Goal: Navigation & Orientation: Find specific page/section

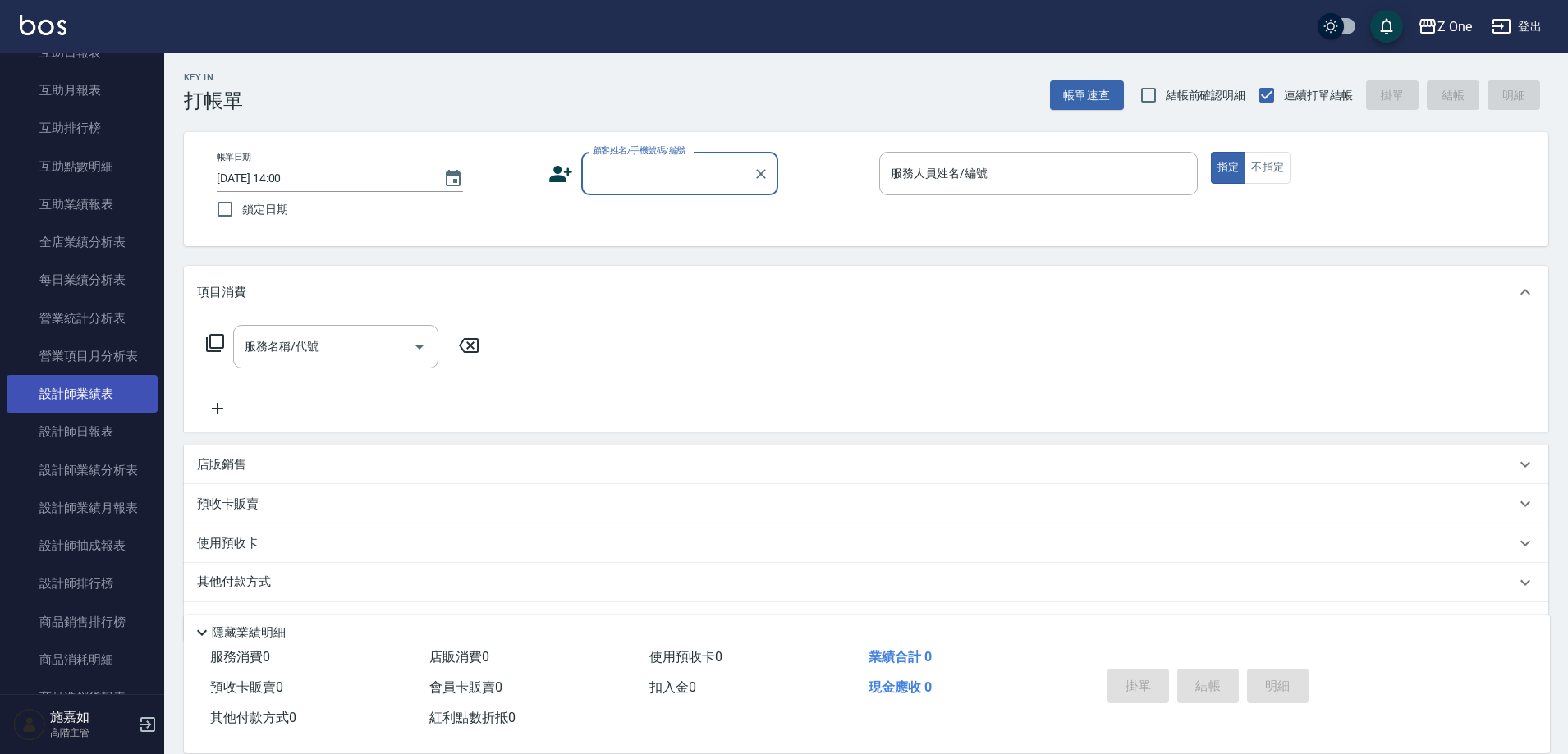
scroll to position [821, 0]
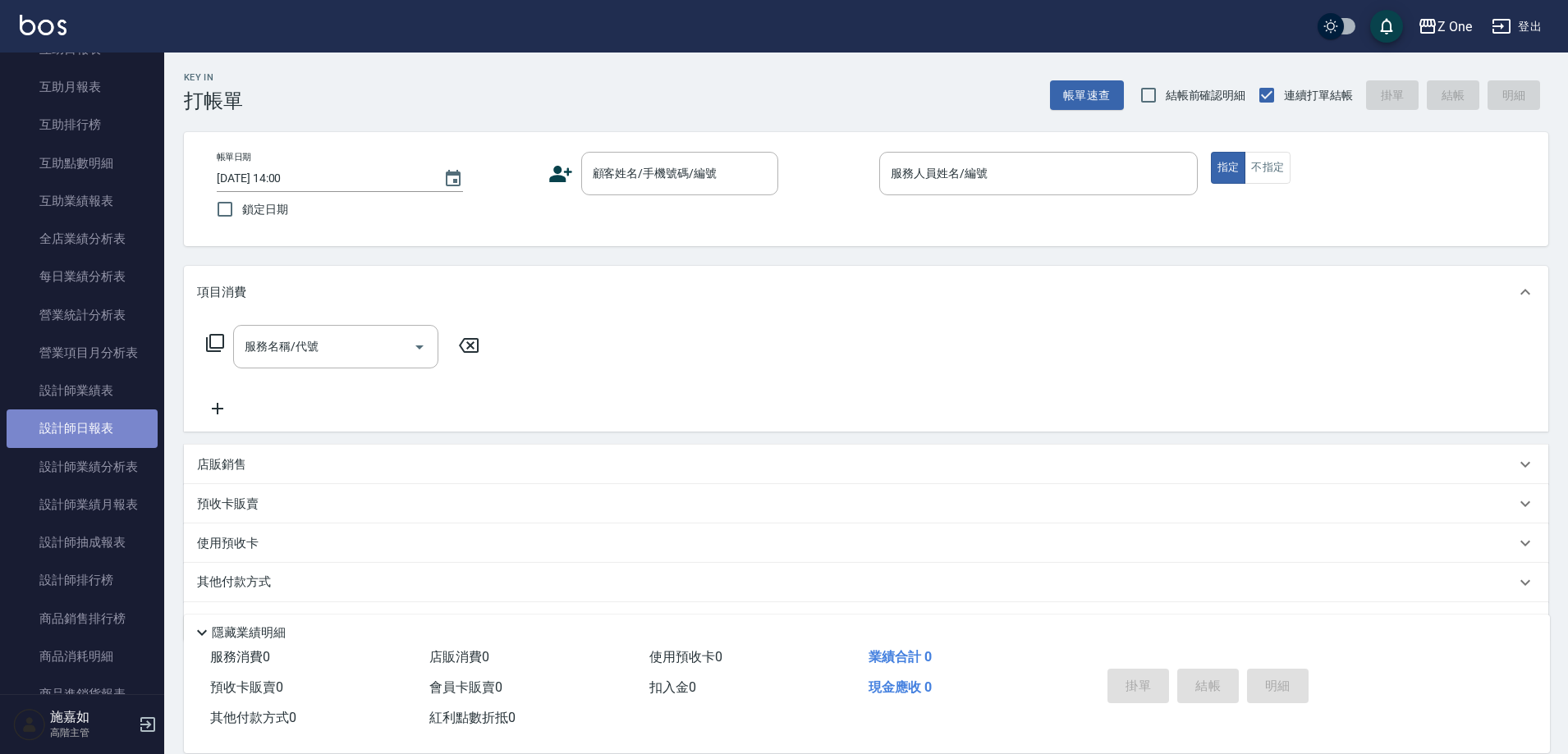
click at [107, 436] on link "設計師日報表" at bounding box center [82, 428] width 151 height 38
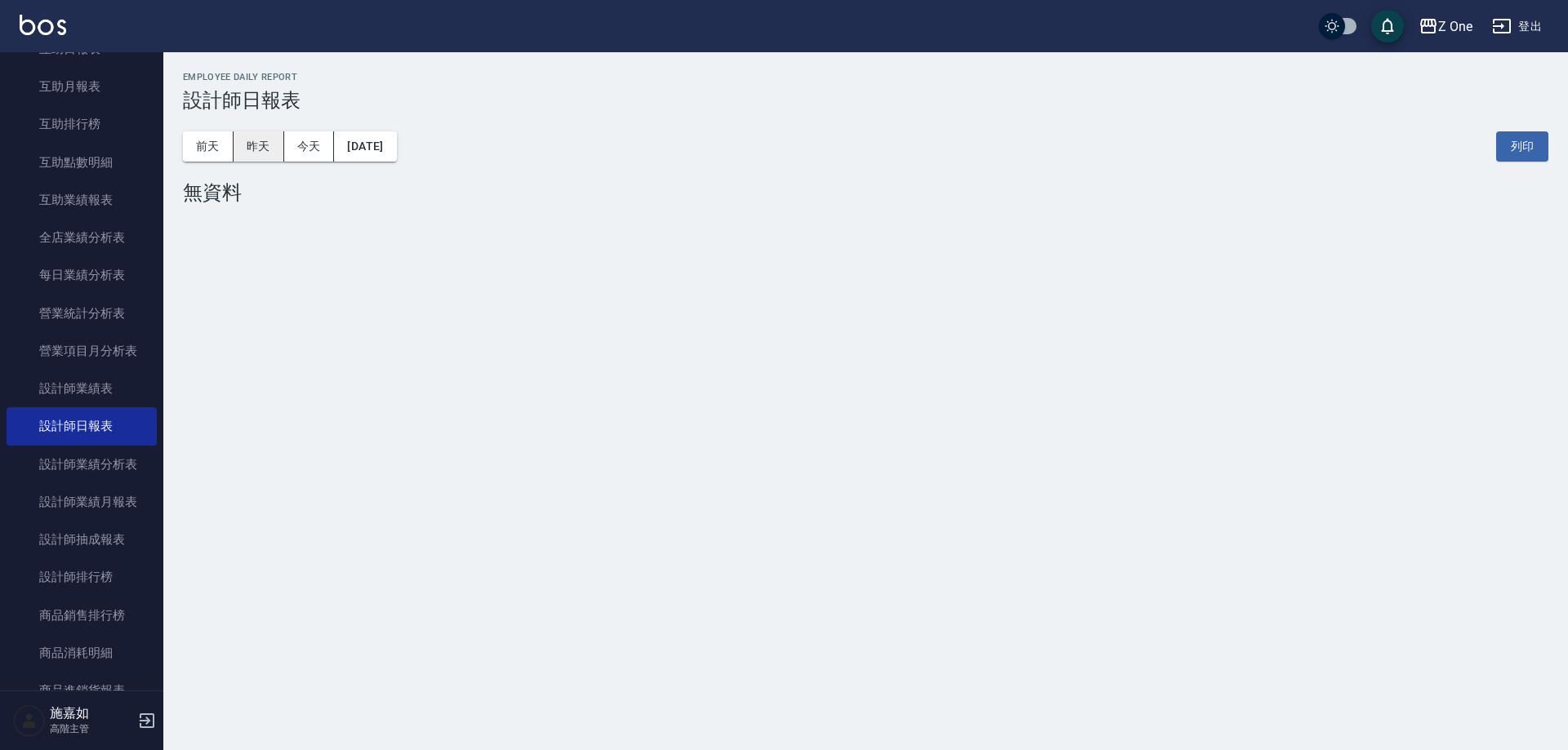
click at [258, 140] on button "昨天" at bounding box center [259, 147] width 51 height 31
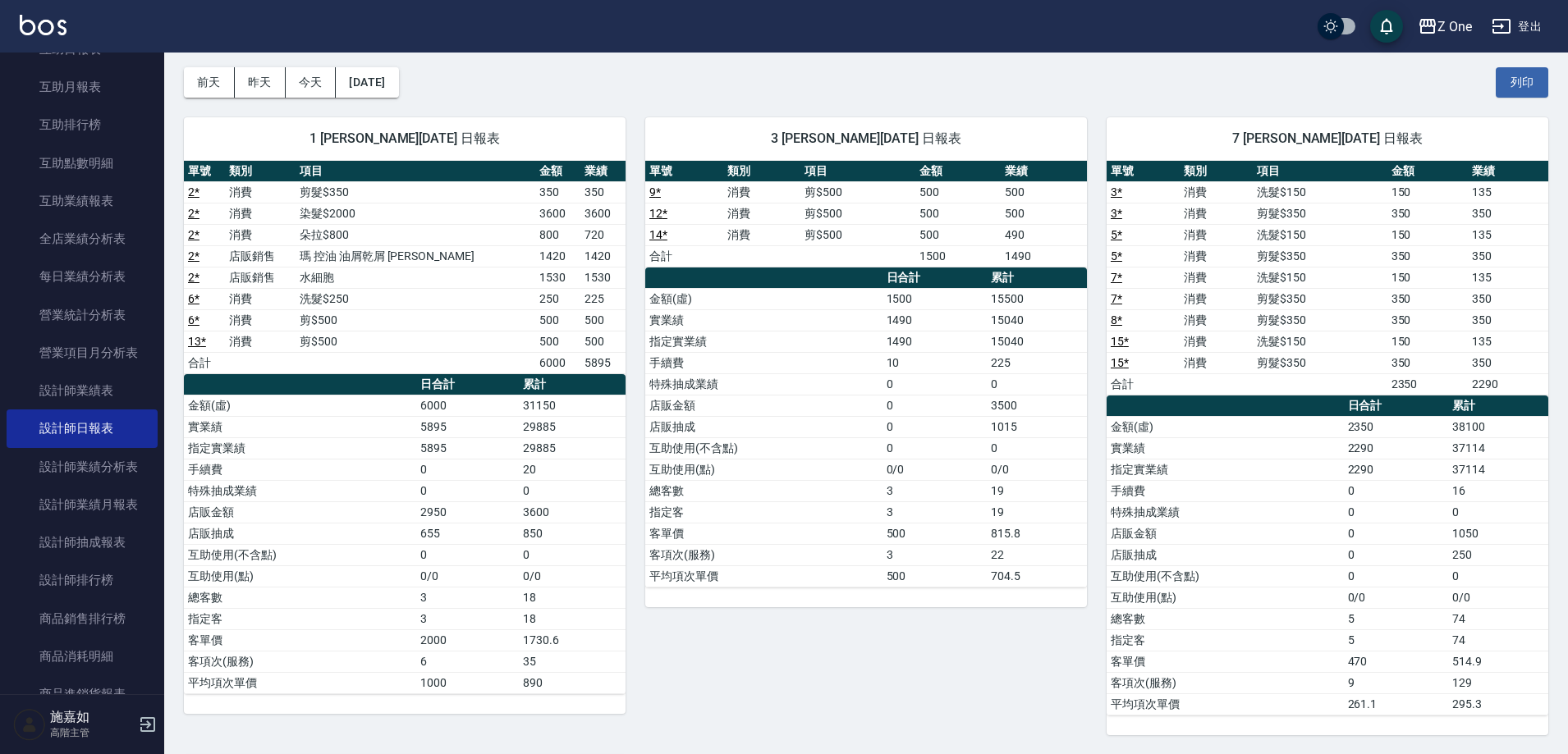
scroll to position [126, 0]
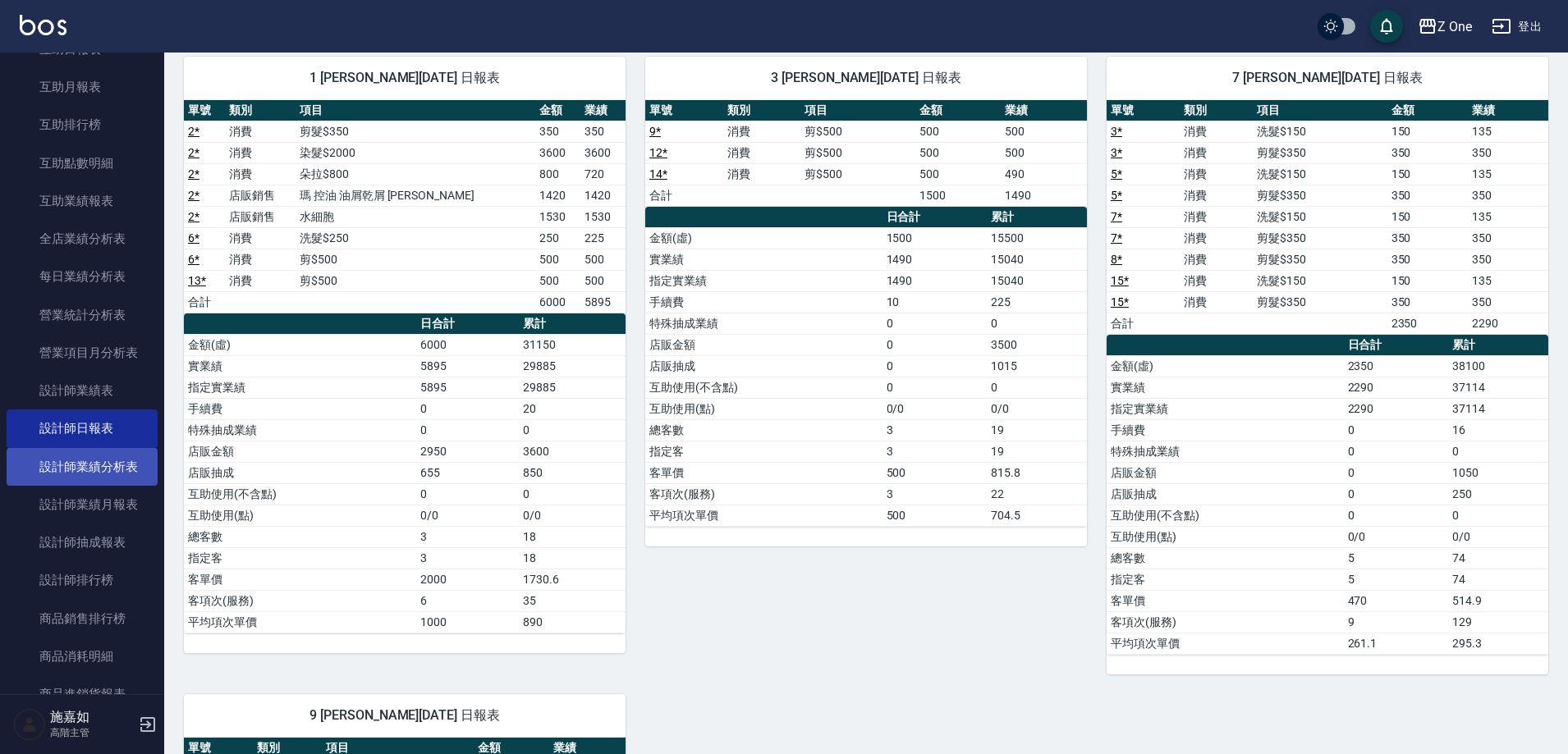
click at [65, 468] on link "設計師業績分析表" at bounding box center [82, 467] width 151 height 38
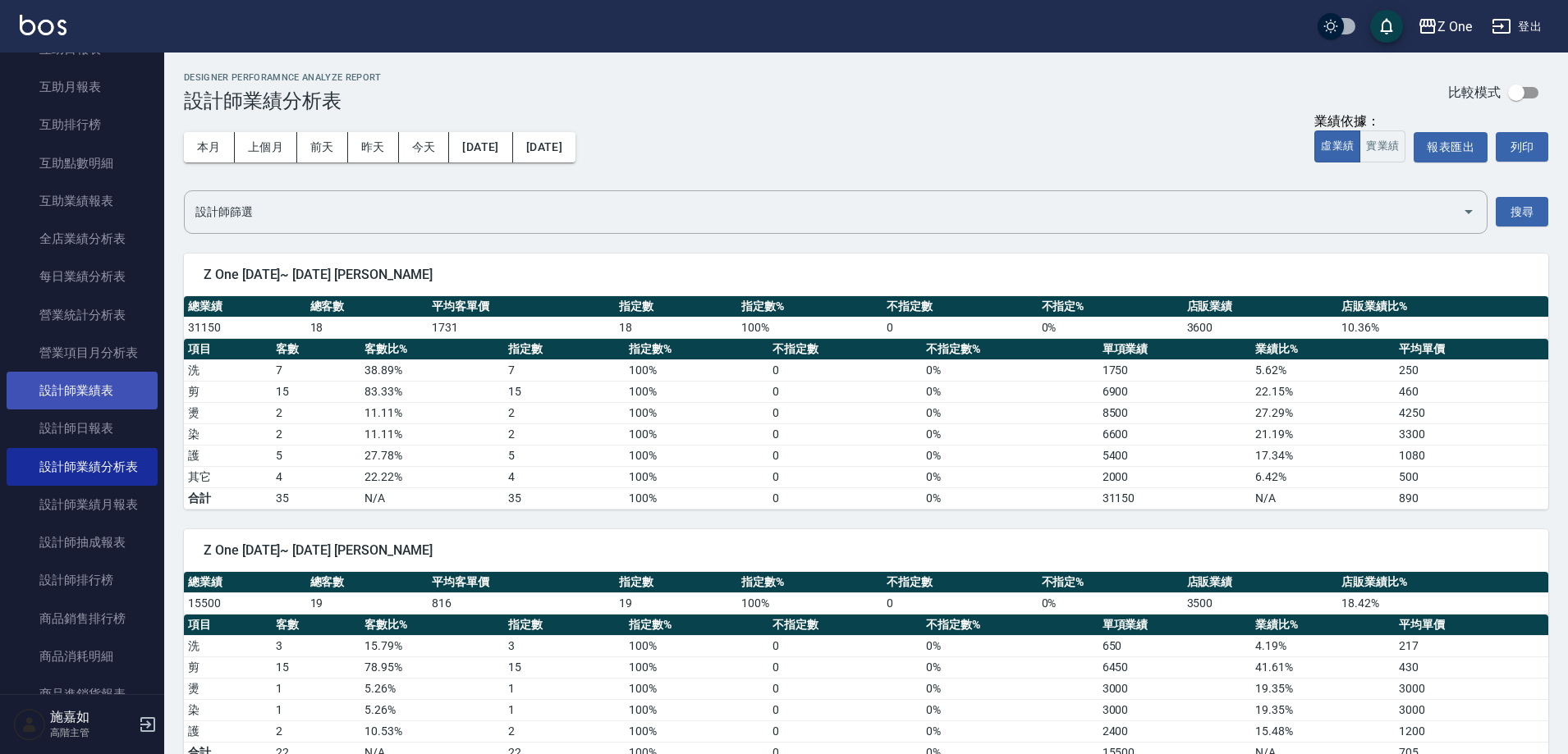
click at [90, 386] on link "設計師業績表" at bounding box center [82, 391] width 151 height 38
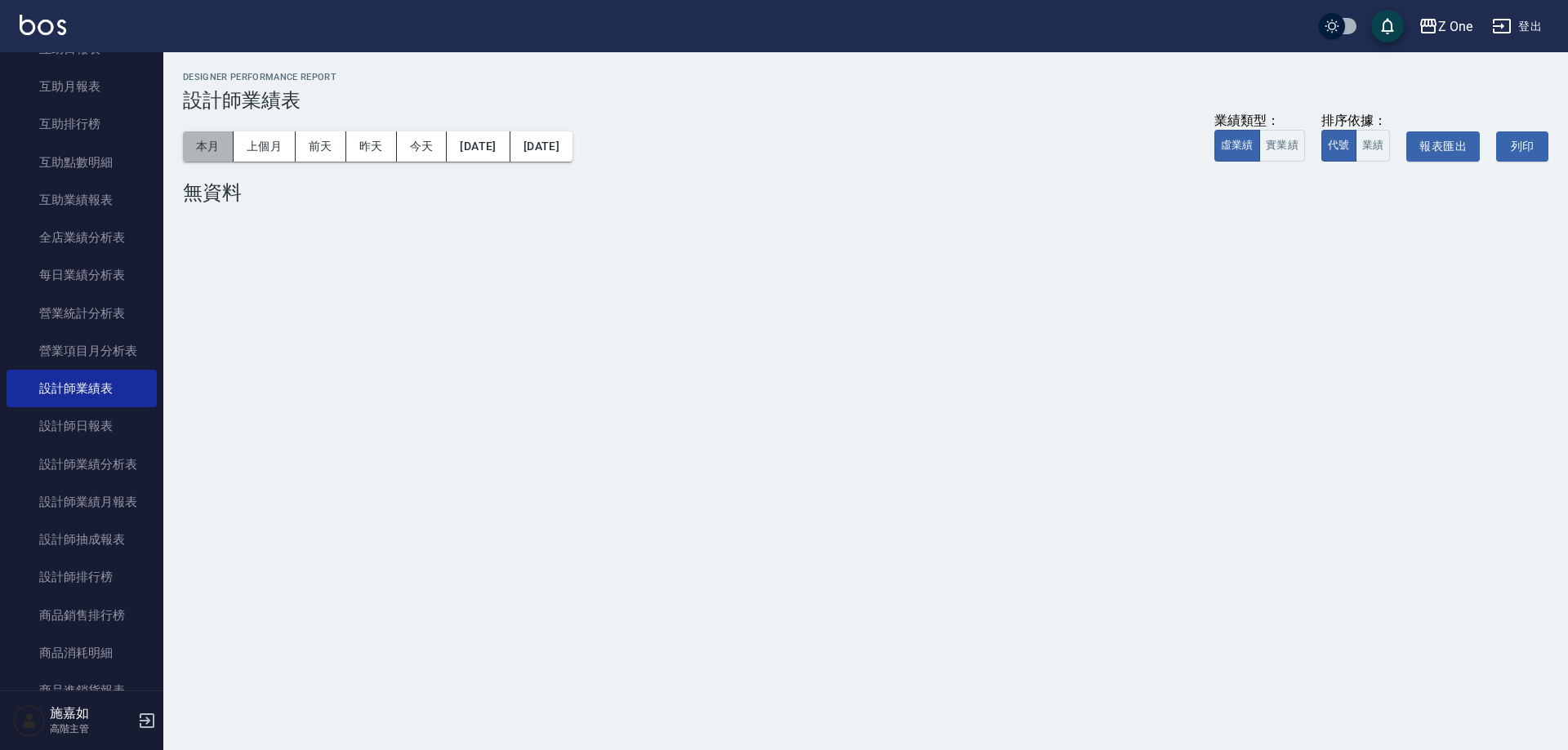
click at [202, 145] on button "本月" at bounding box center [208, 147] width 51 height 31
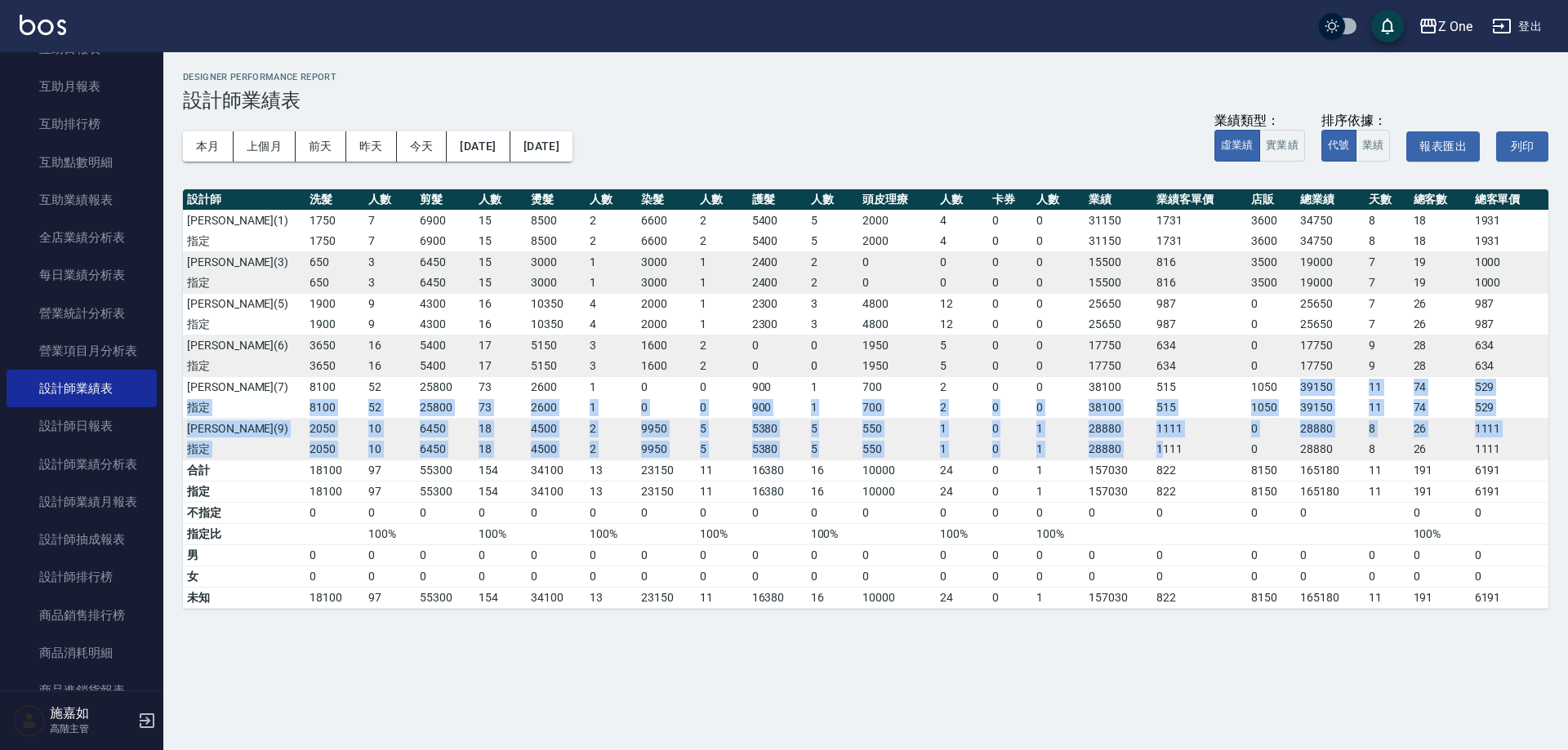
drag, startPoint x: 1274, startPoint y: 386, endPoint x: 1163, endPoint y: 440, distance: 123.4
click at [1163, 440] on tbody "[PERSON_NAME][PHONE_NUMBER] 2 6600 2 5400 5 2000 4 0 0 31150 1731 3600 34750 [D…" at bounding box center [865, 335] width 1366 height 250
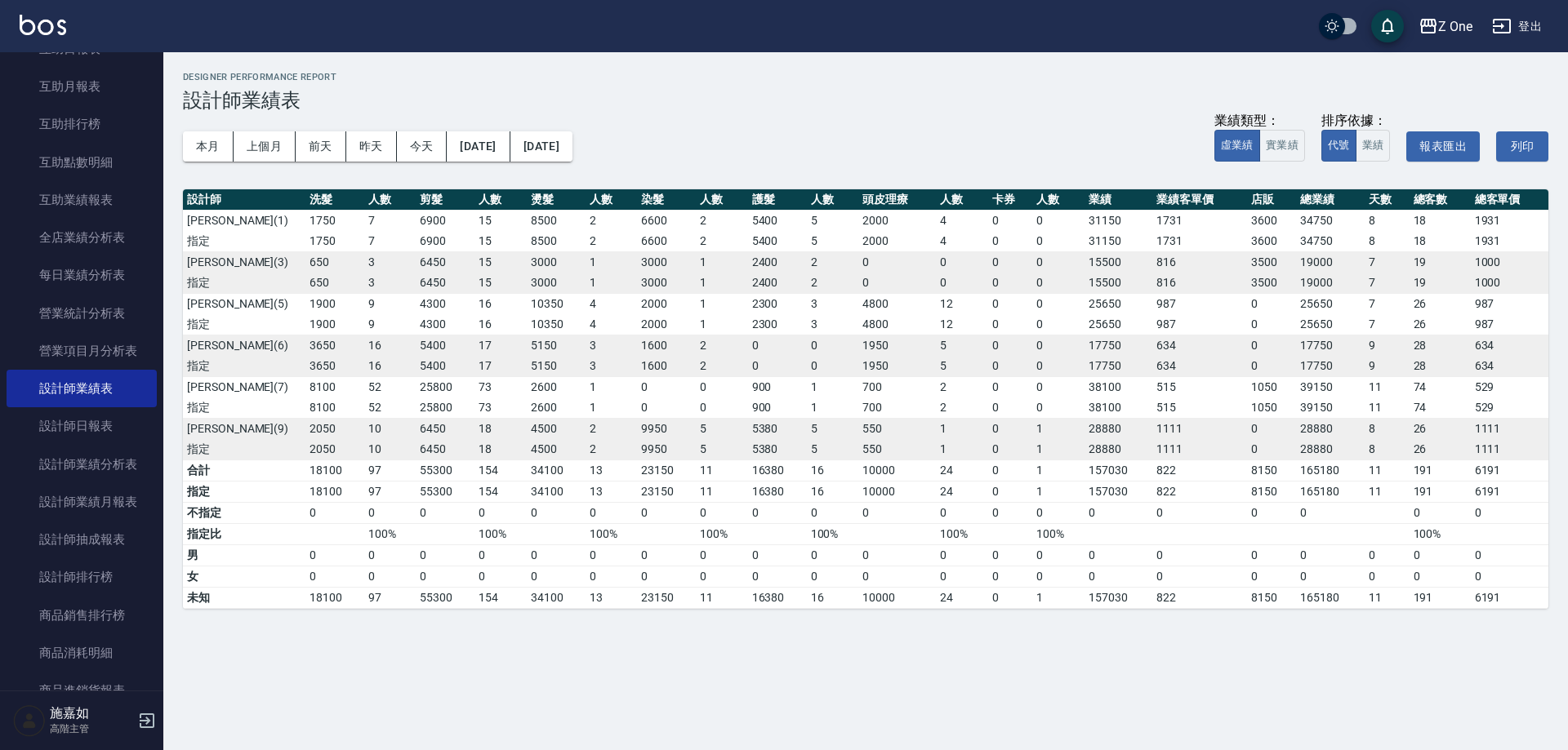
click at [1277, 466] on td "8150" at bounding box center [1272, 470] width 50 height 21
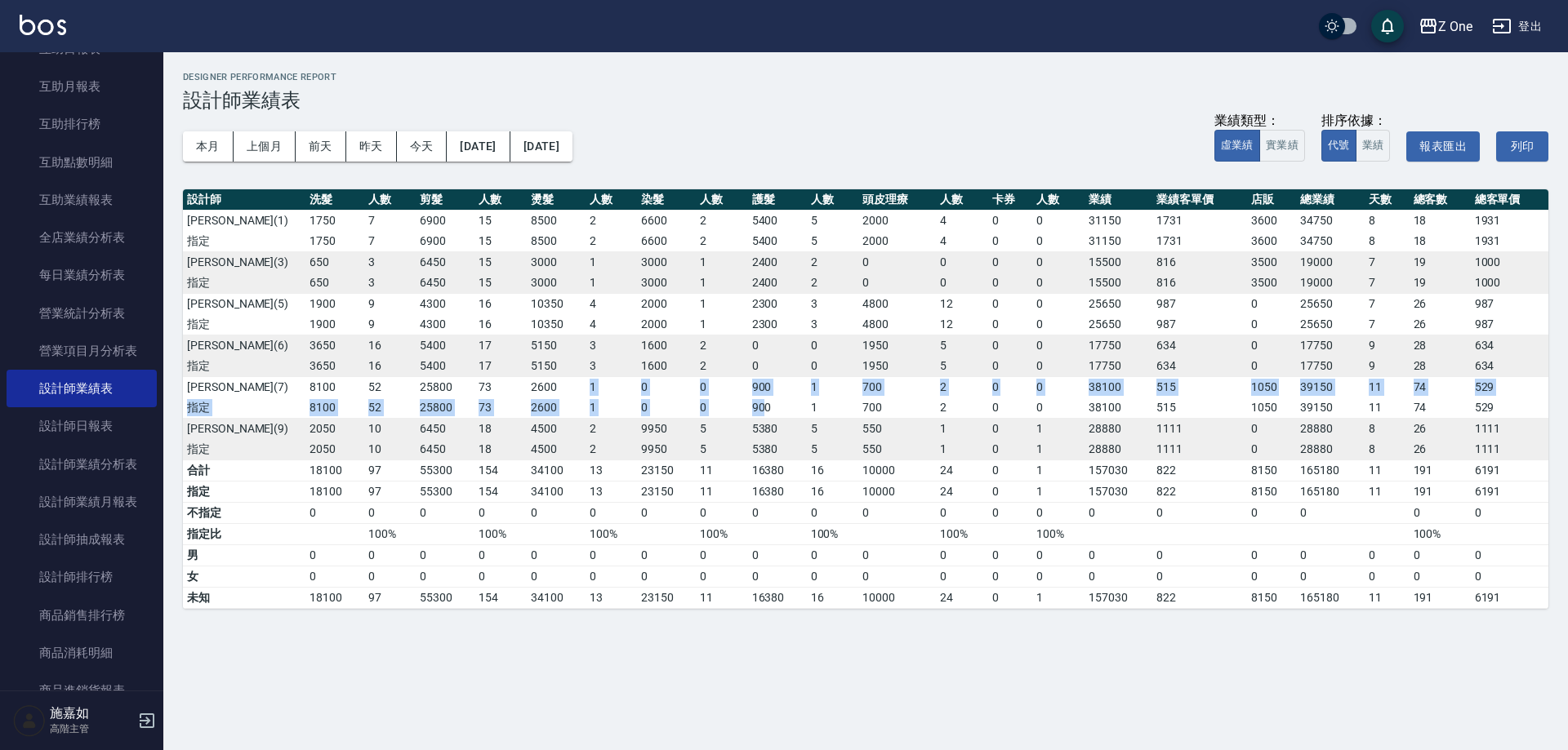
drag, startPoint x: 585, startPoint y: 393, endPoint x: 761, endPoint y: 403, distance: 176.3
click at [761, 403] on tbody "[PERSON_NAME][PHONE_NUMBER] 2 6600 2 5400 5 2000 4 0 0 31150 1731 3600 34750 [D…" at bounding box center [865, 335] width 1366 height 250
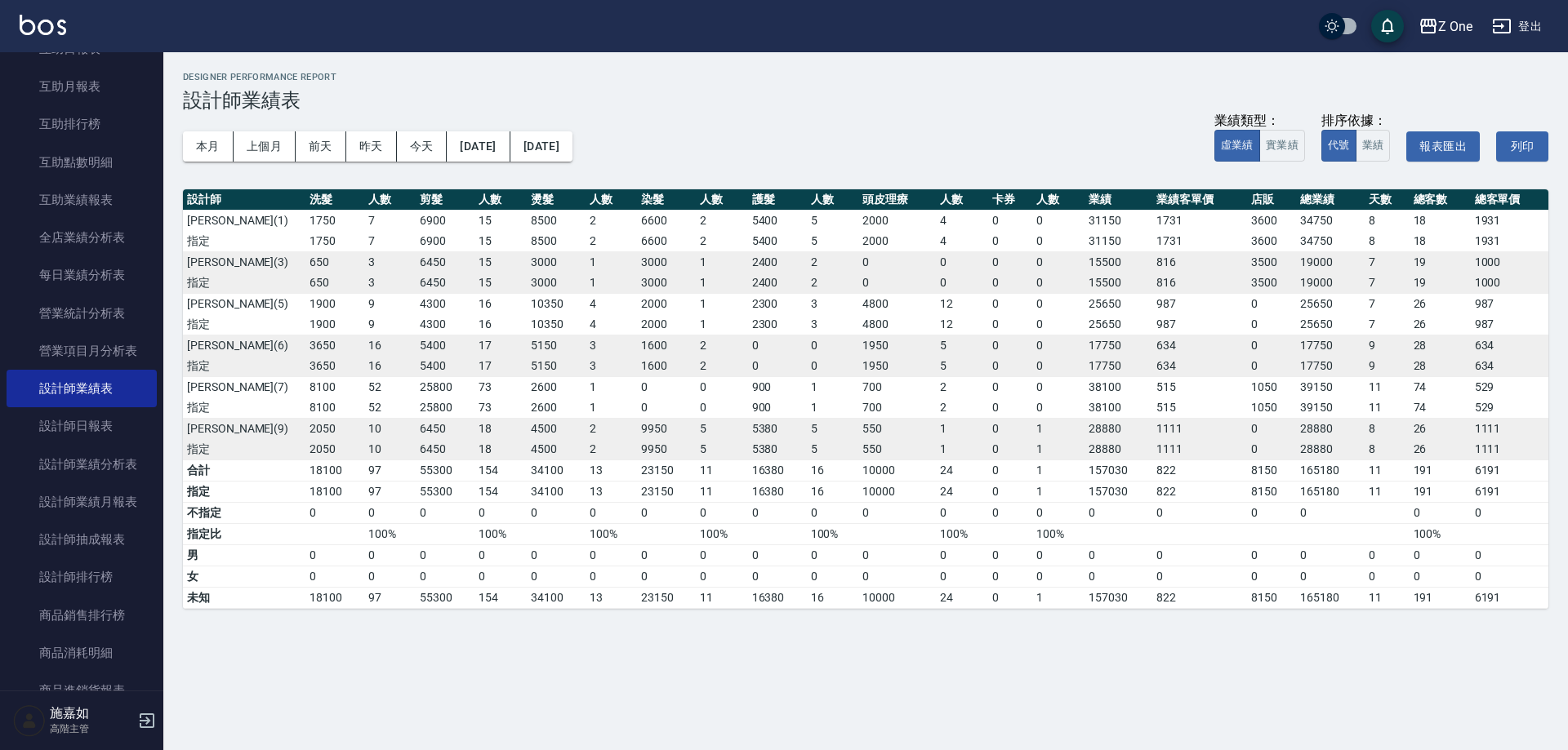
click at [816, 411] on td "1" at bounding box center [833, 408] width 51 height 21
drag, startPoint x: 1053, startPoint y: 383, endPoint x: 946, endPoint y: 395, distance: 107.7
click at [946, 395] on tr "[PERSON_NAME][PHONE_NUMBER] 1 0 0 900 1 700 2 0 0 38100 515 1050 39150 11 74 529" at bounding box center [865, 387] width 1366 height 21
click at [848, 374] on td "0" at bounding box center [833, 366] width 51 height 21
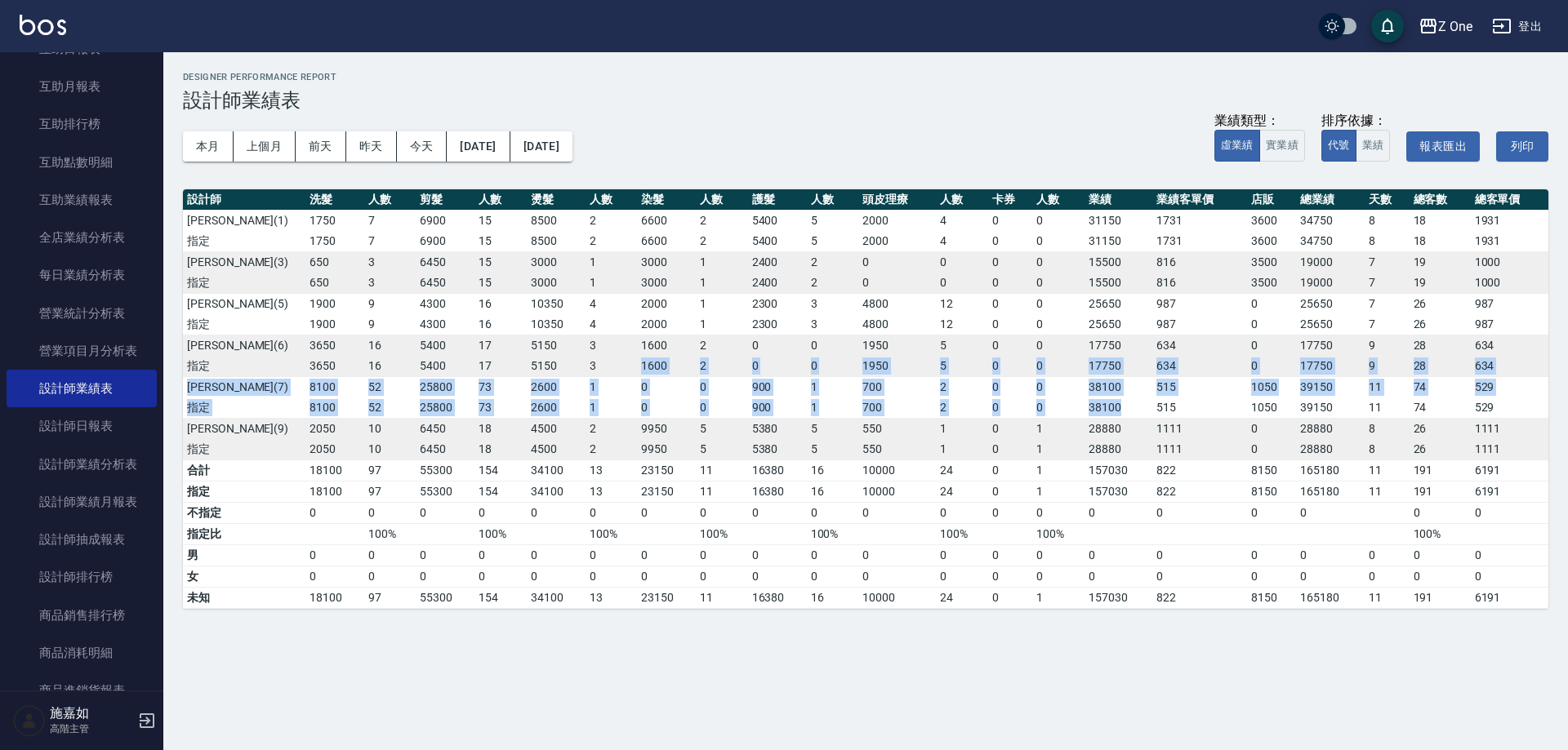
drag, startPoint x: 1145, startPoint y: 398, endPoint x: 629, endPoint y: 367, distance: 516.9
click at [629, 367] on tbody "[PERSON_NAME][PHONE_NUMBER] 2 6600 2 5400 5 2000 4 0 0 31150 1731 3600 34750 [D…" at bounding box center [865, 335] width 1366 height 250
click at [629, 367] on td "3" at bounding box center [611, 366] width 51 height 21
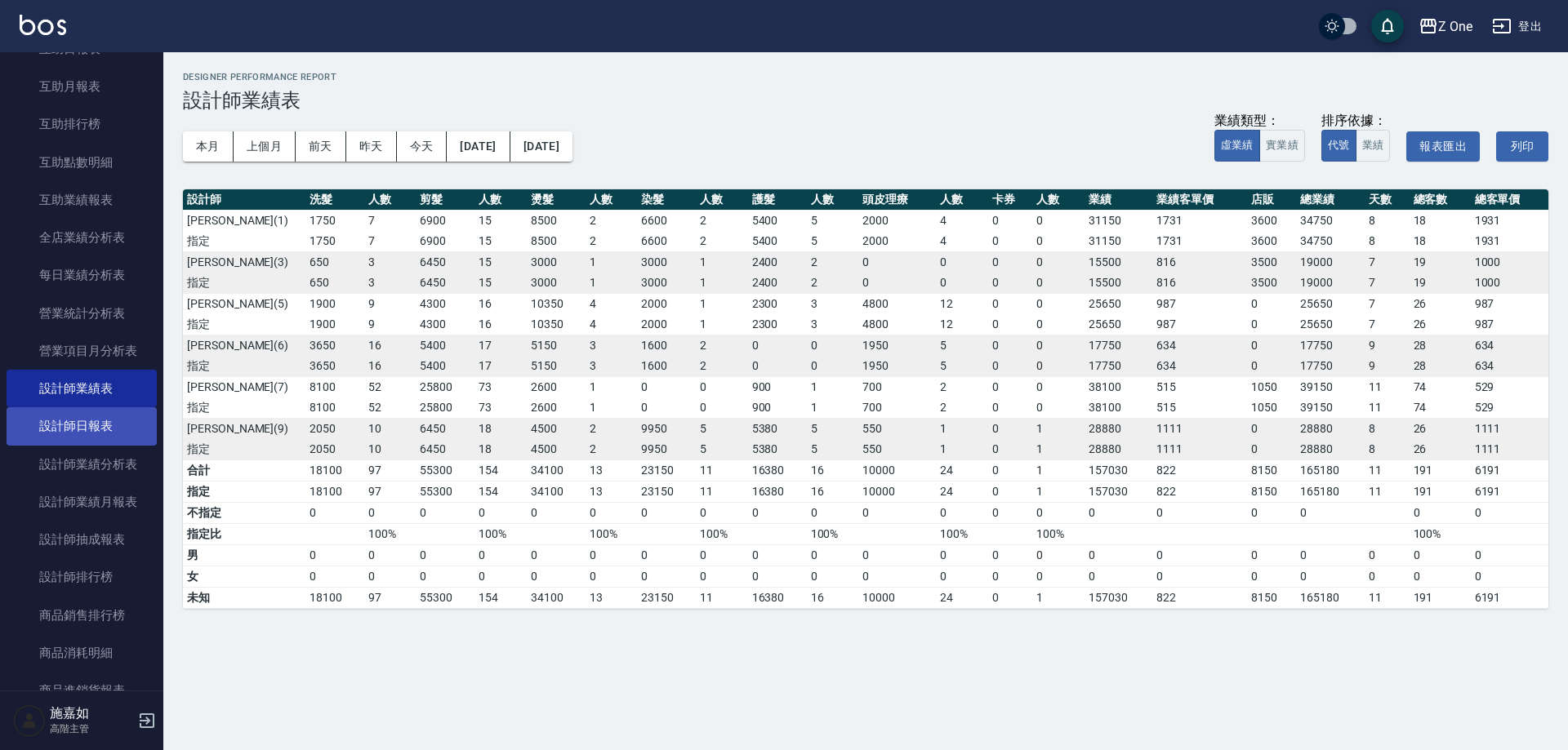
click at [71, 416] on link "設計師日報表" at bounding box center [82, 426] width 151 height 37
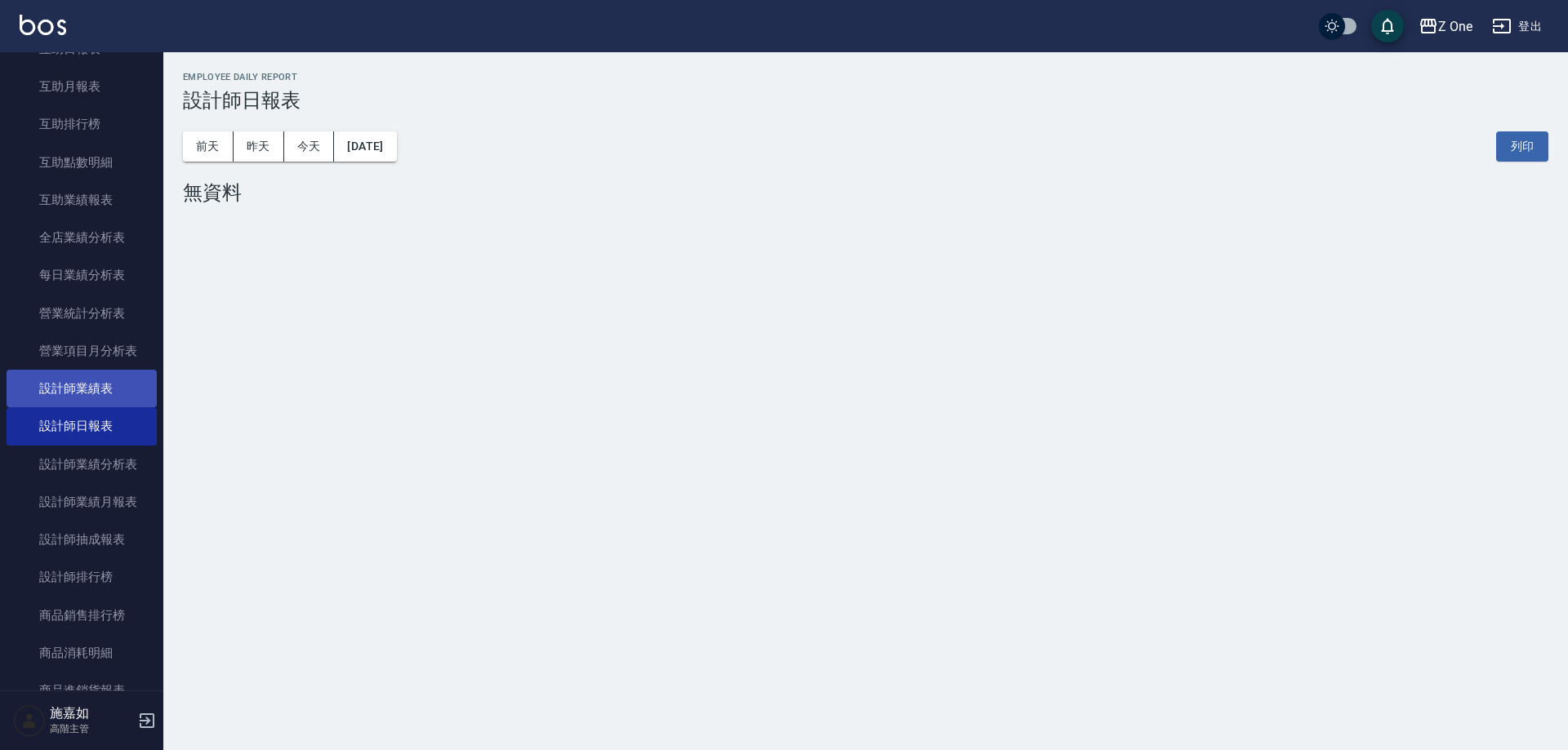
click at [114, 389] on link "設計師業績表" at bounding box center [82, 389] width 151 height 37
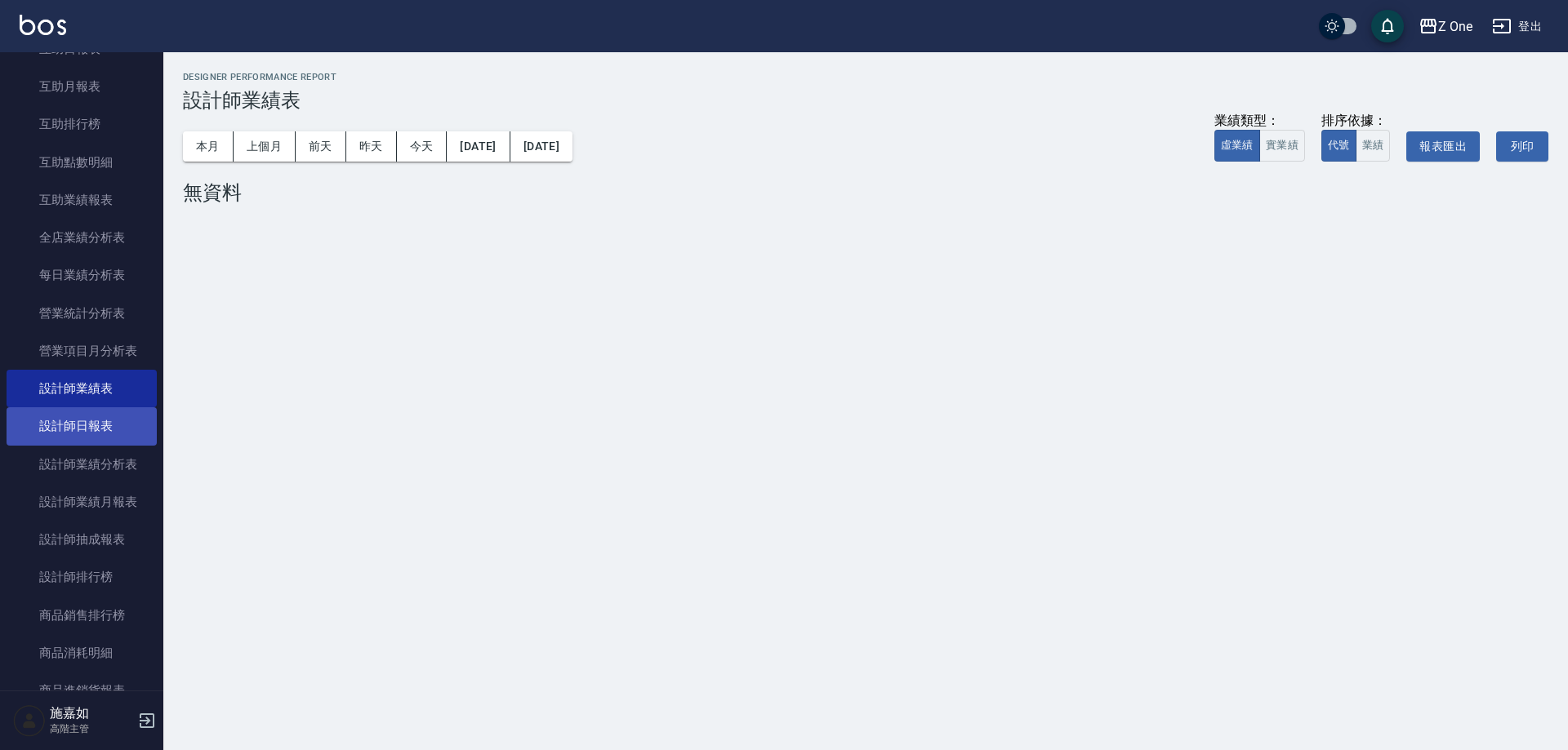
click at [114, 430] on link "設計師日報表" at bounding box center [82, 426] width 151 height 37
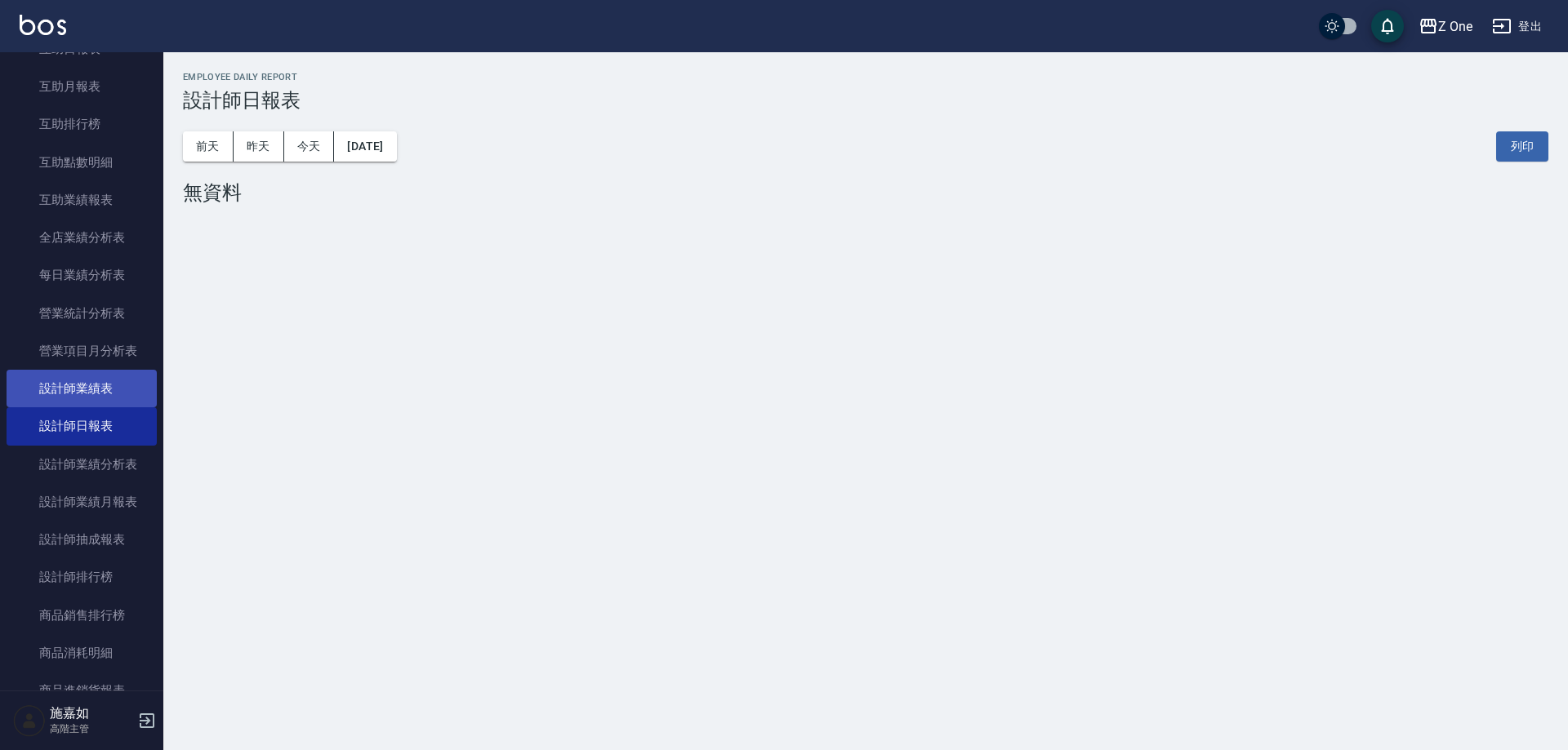
click at [117, 395] on link "設計師業績表" at bounding box center [82, 389] width 151 height 37
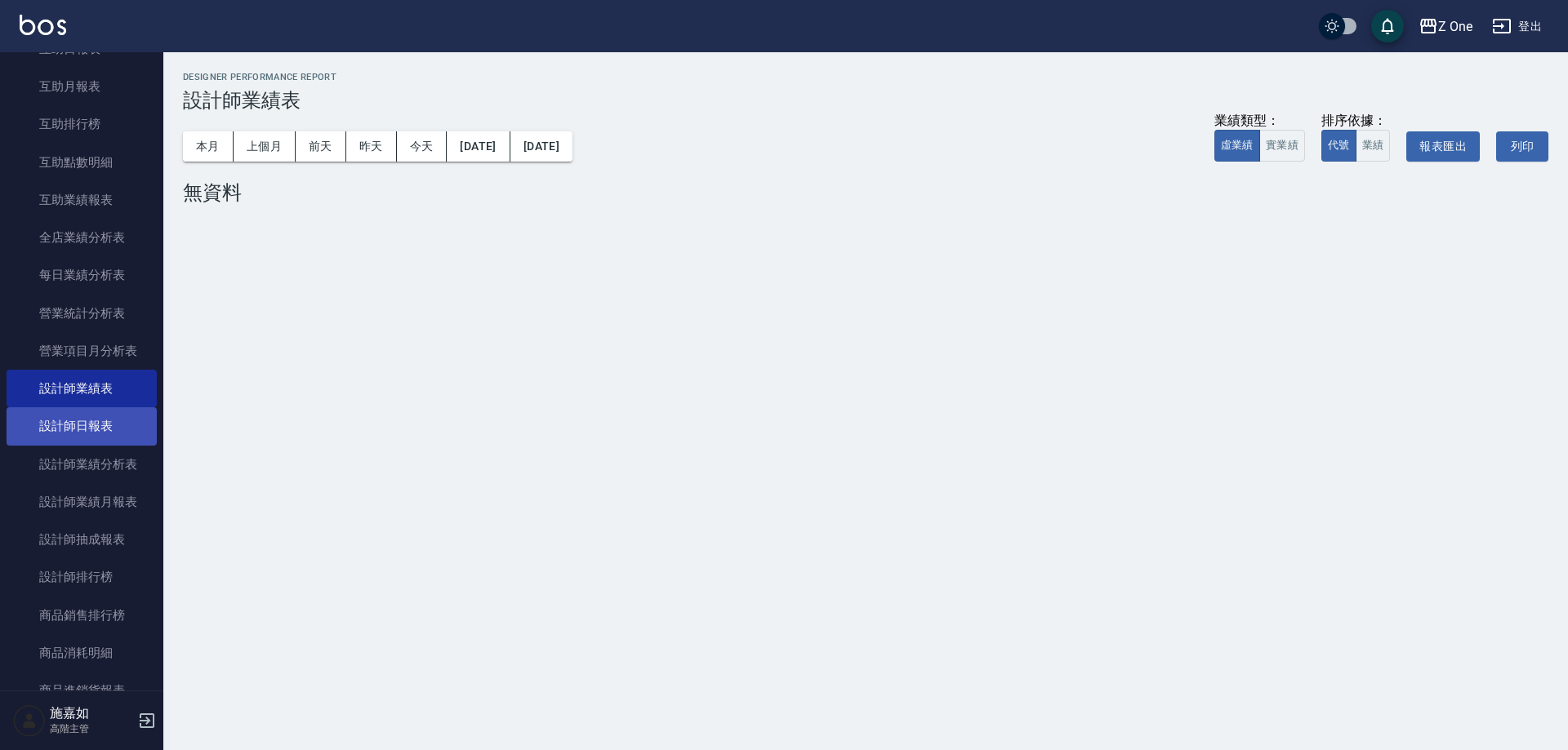
click at [128, 432] on link "設計師日報表" at bounding box center [82, 426] width 151 height 37
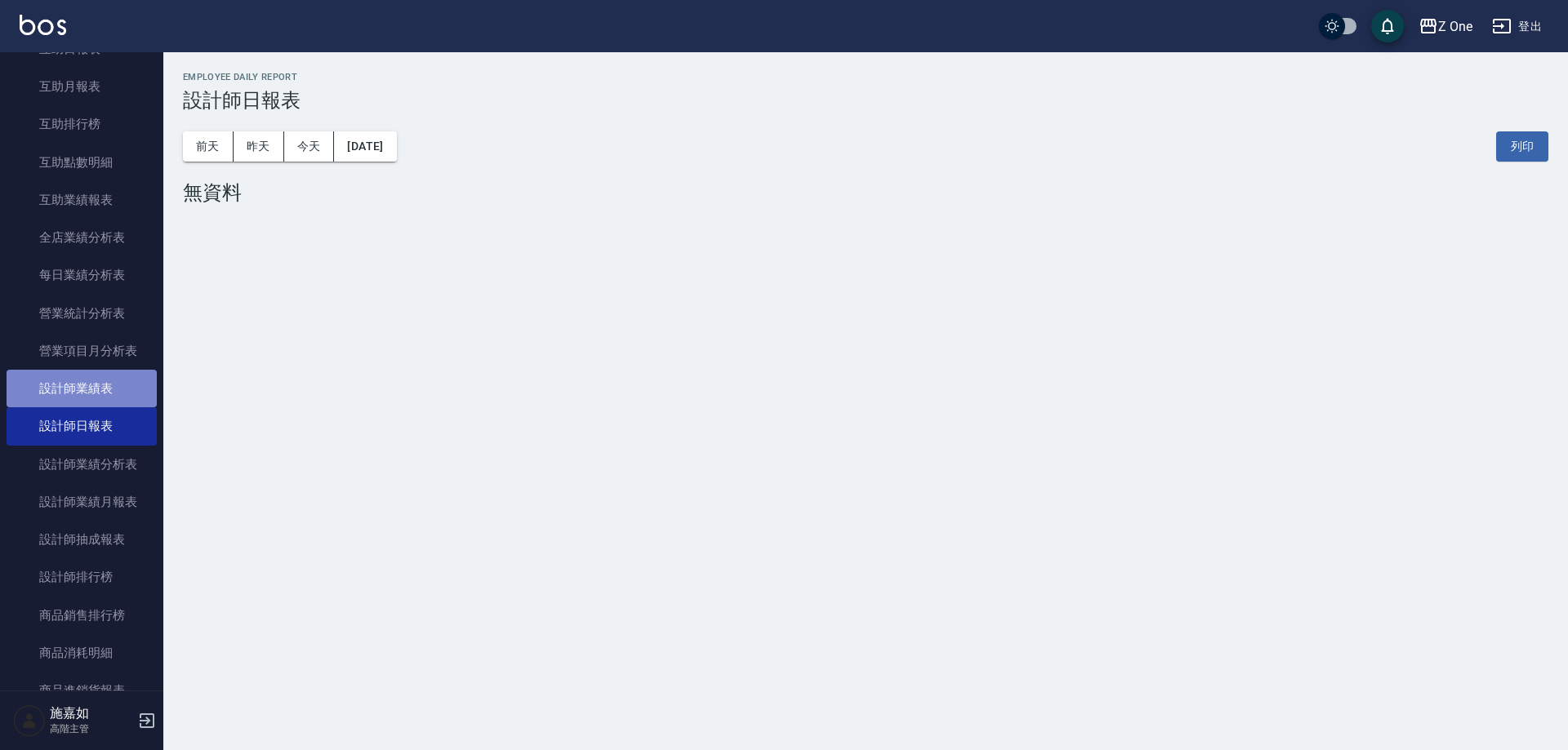
click at [143, 380] on link "設計師業績表" at bounding box center [82, 389] width 151 height 37
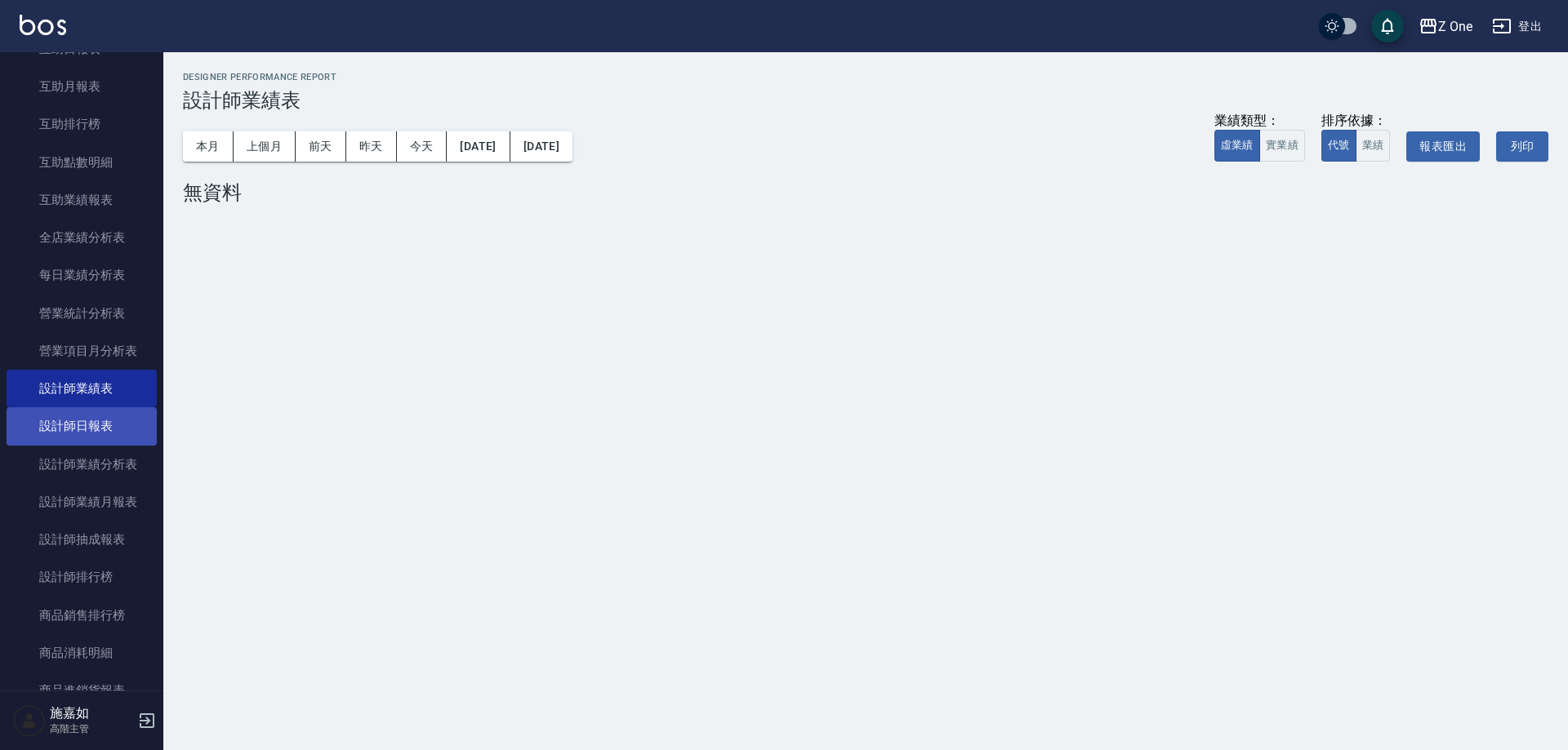
click at [118, 438] on link "設計師日報表" at bounding box center [82, 426] width 151 height 37
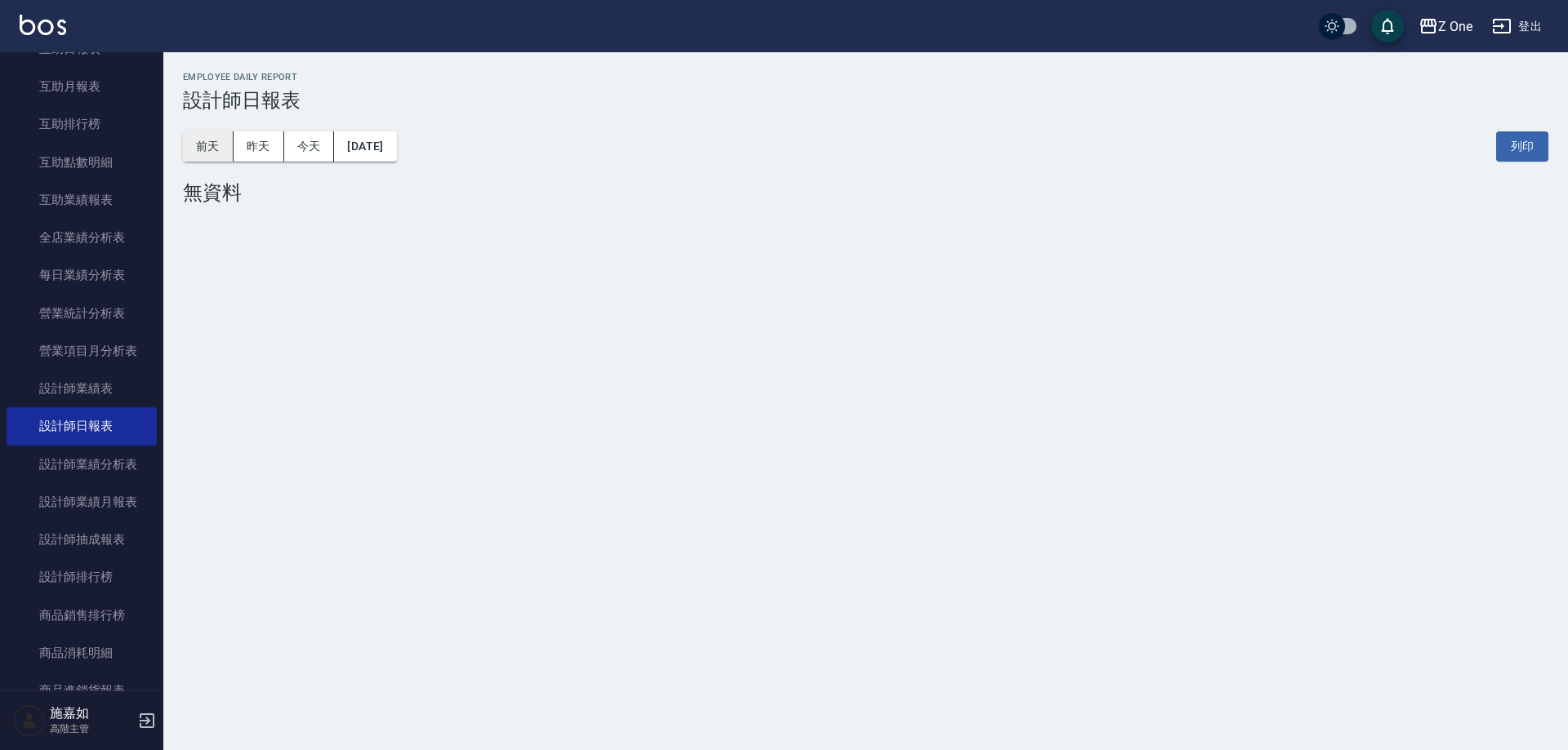
click at [210, 136] on button "前天" at bounding box center [208, 147] width 51 height 31
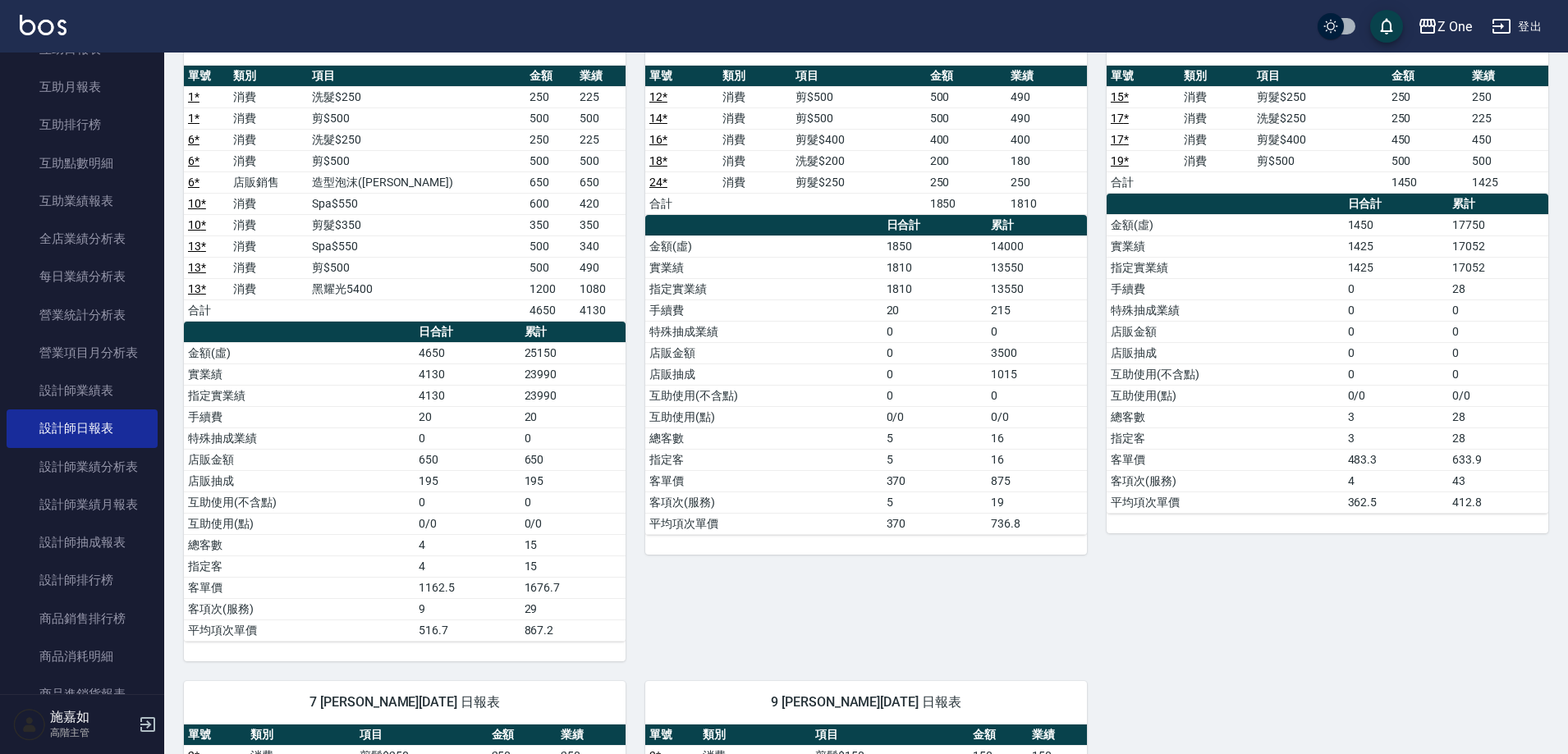
scroll to position [164, 0]
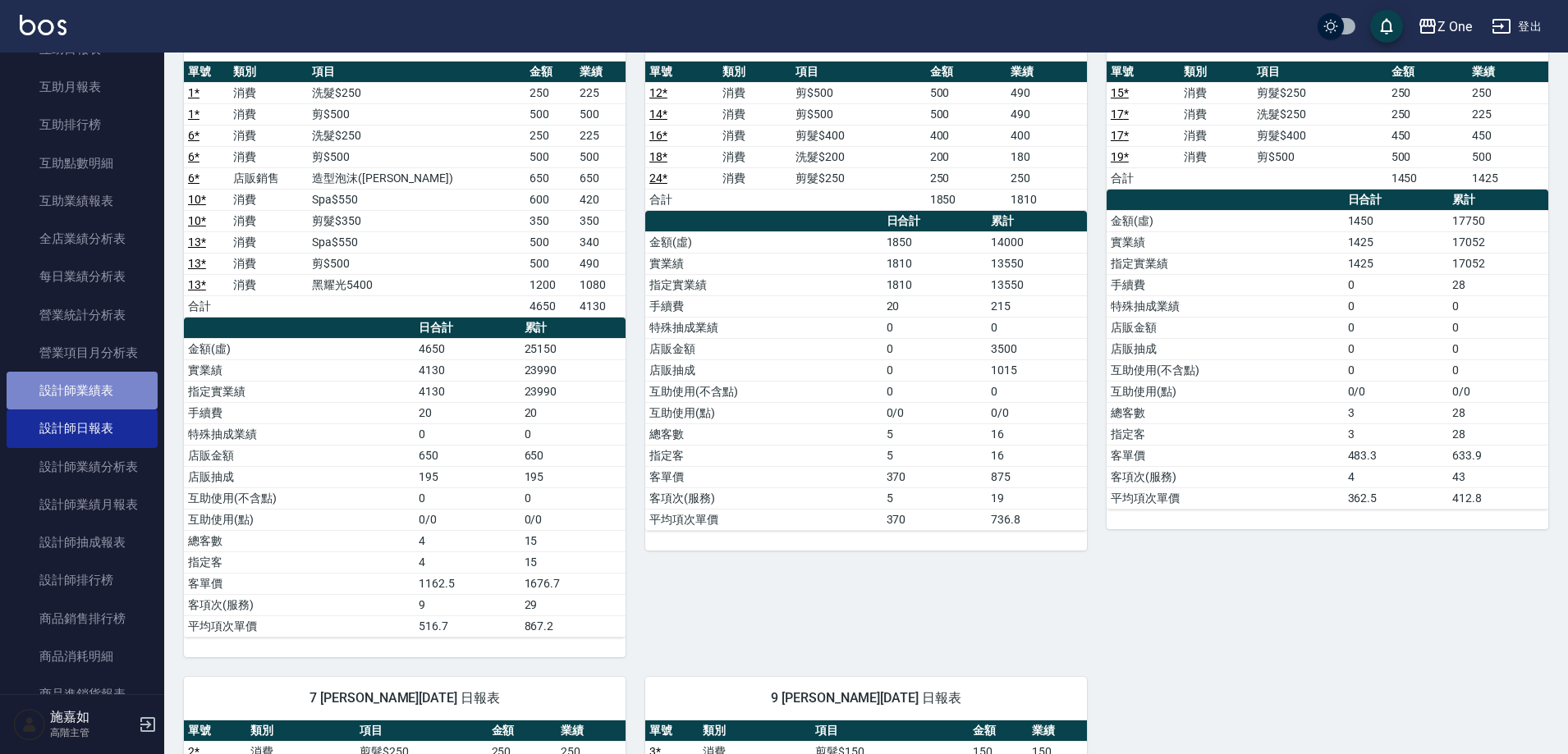
click at [108, 392] on link "設計師業績表" at bounding box center [82, 391] width 151 height 38
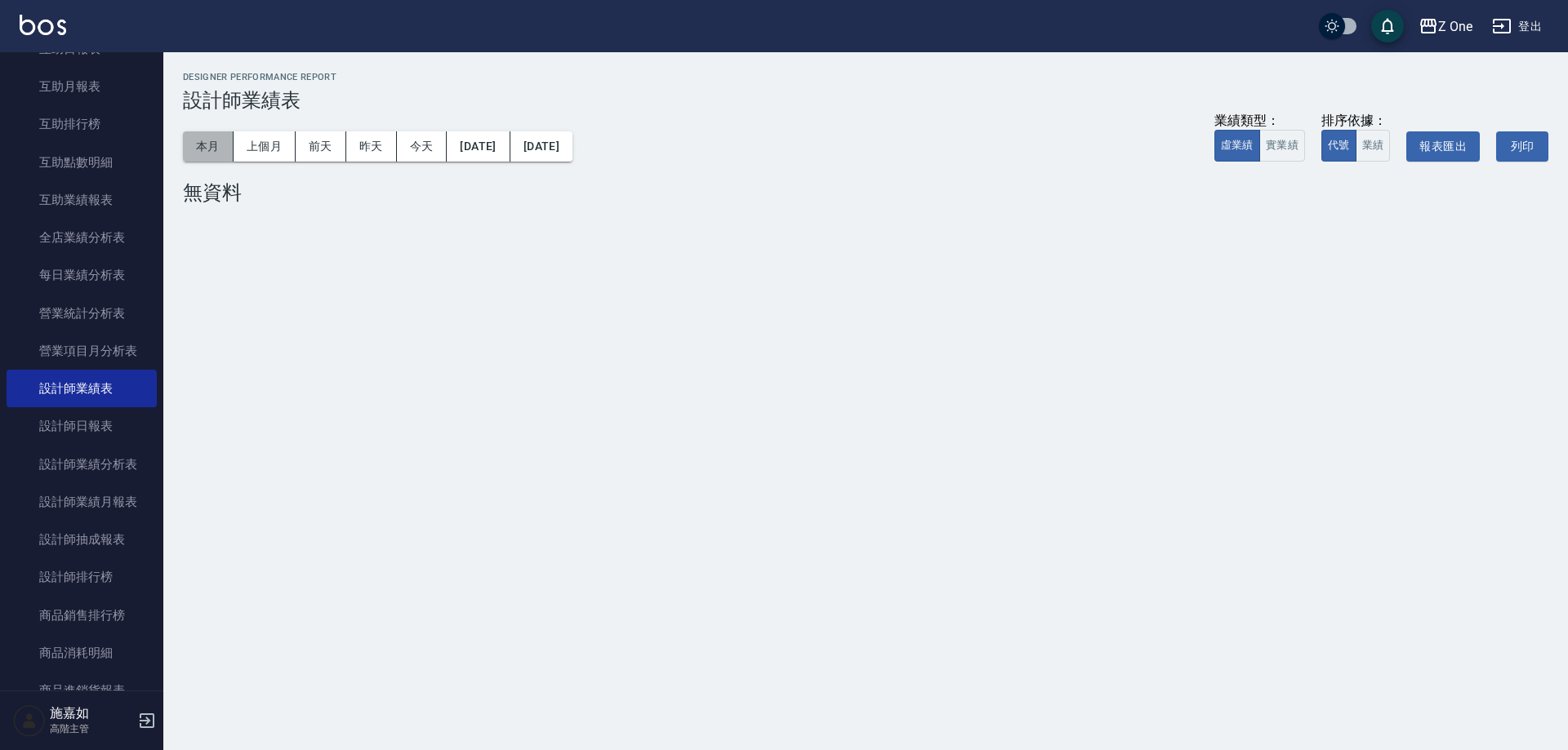
click at [197, 138] on button "本月" at bounding box center [208, 147] width 51 height 31
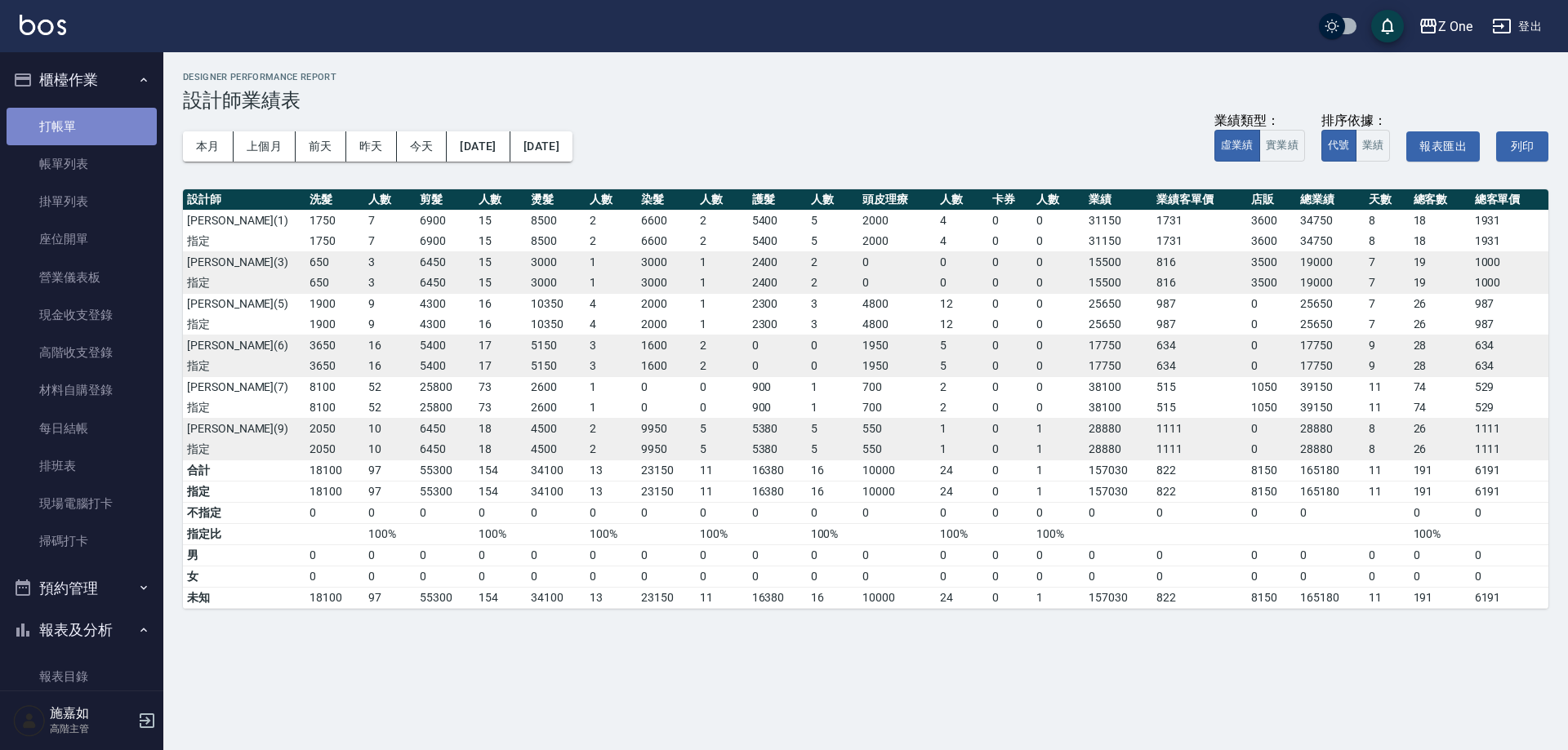
click at [82, 120] on link "打帳單" at bounding box center [82, 127] width 151 height 37
